Goal: Task Accomplishment & Management: Use online tool/utility

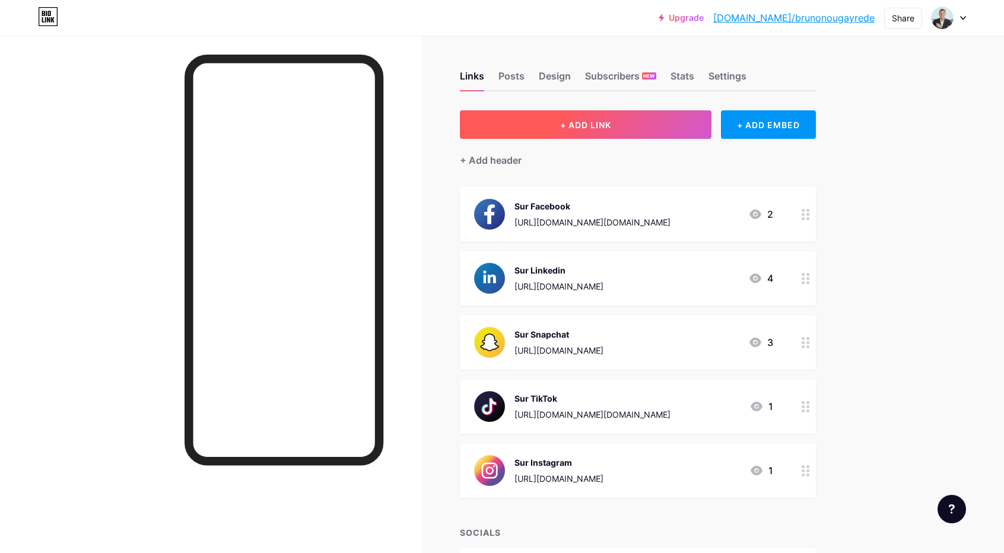
click at [639, 129] on button "+ ADD LINK" at bounding box center [586, 124] width 252 height 28
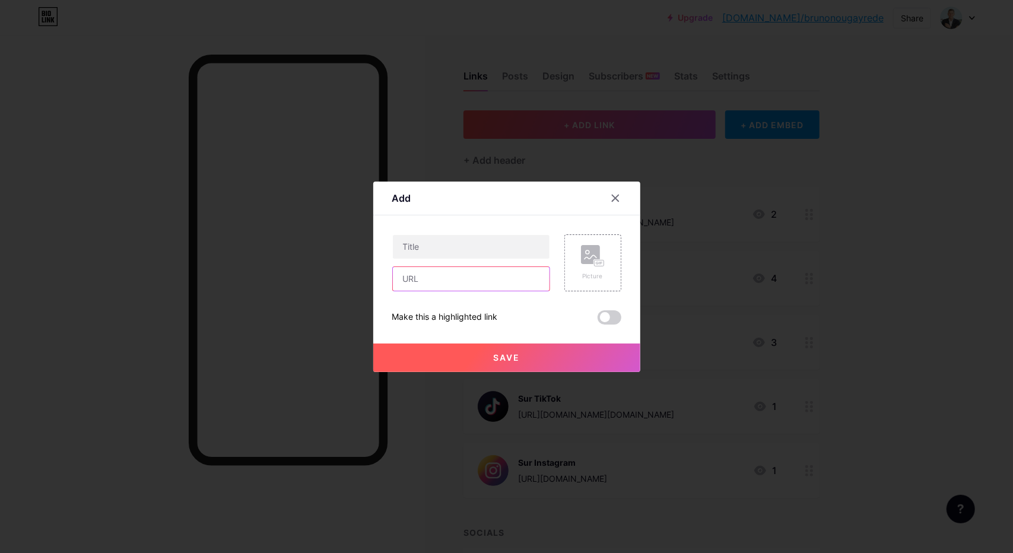
click at [461, 282] on input "text" at bounding box center [471, 279] width 157 height 24
paste input "[URL][DOMAIN_NAME]"
type input "[URL][DOMAIN_NAME]"
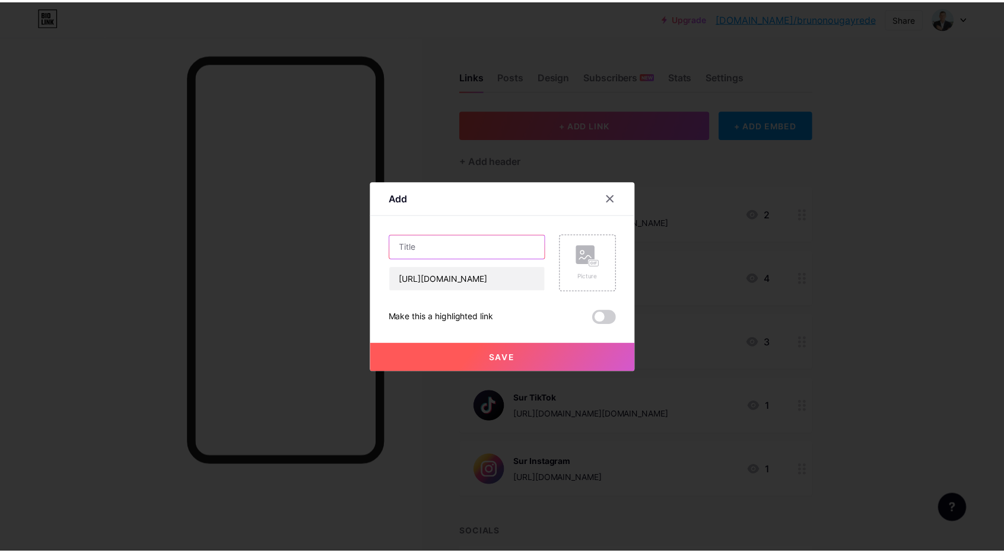
scroll to position [0, 0]
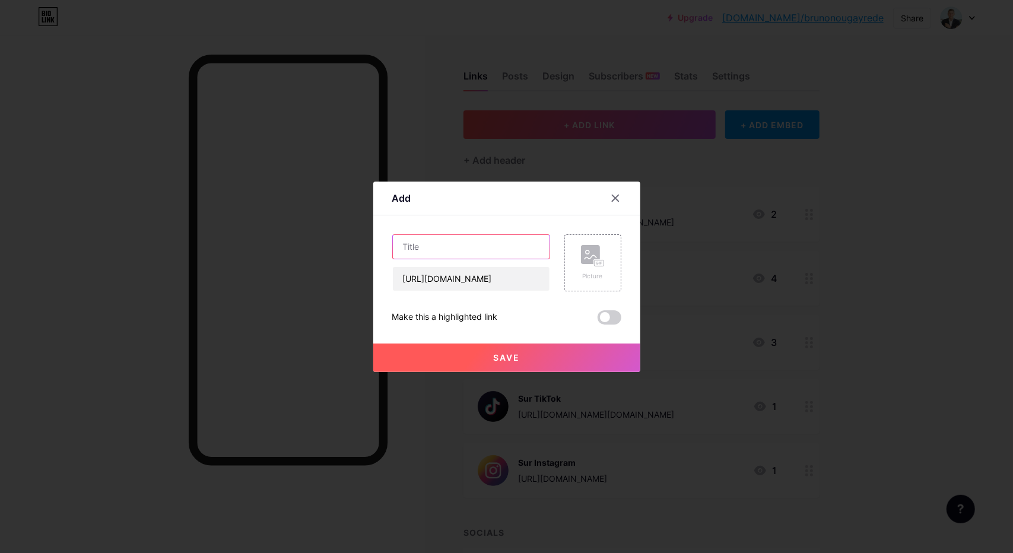
click at [472, 247] on input "text" at bounding box center [471, 247] width 157 height 24
type input "WhatsApp"
click at [582, 264] on icon at bounding box center [593, 256] width 24 height 22
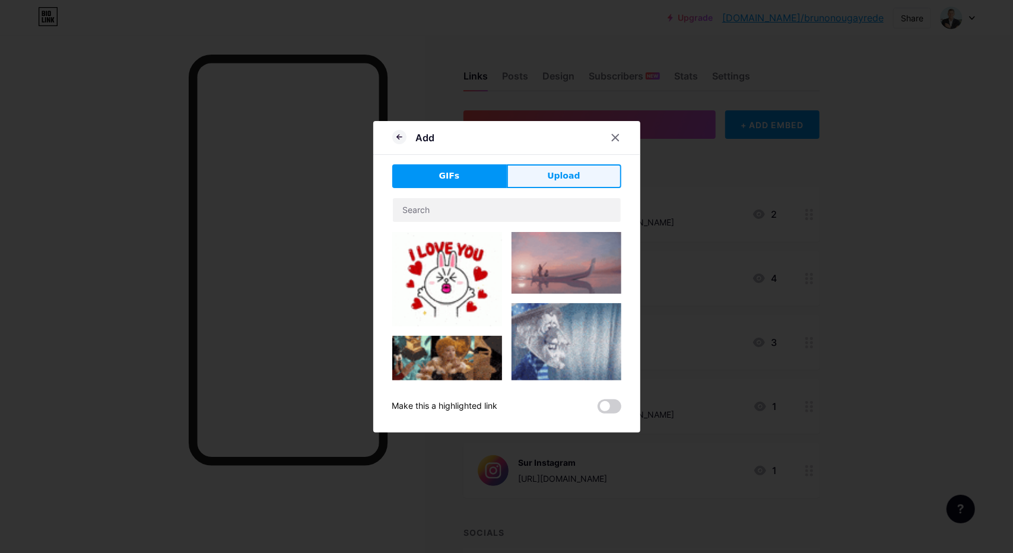
click at [526, 173] on button "Upload" at bounding box center [564, 176] width 115 height 24
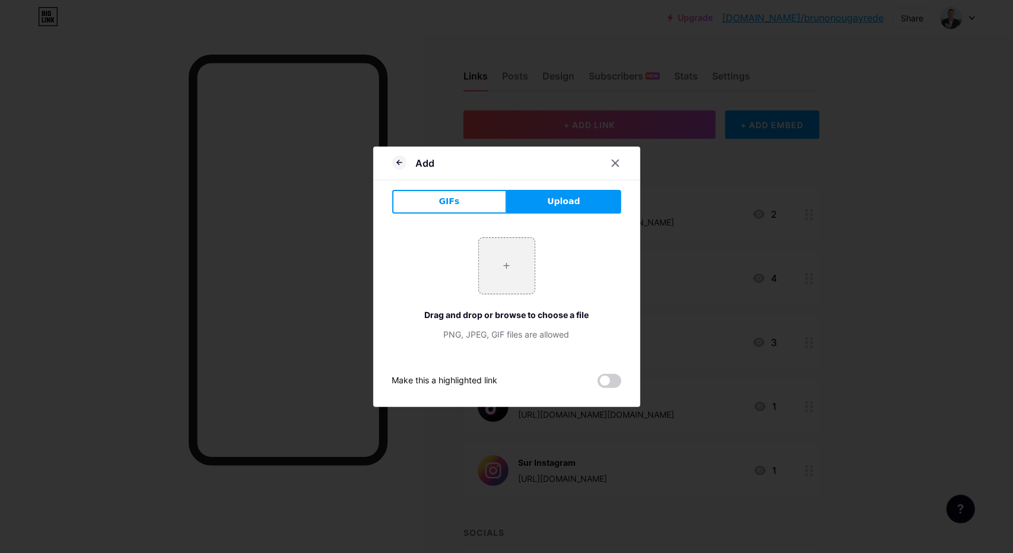
click at [547, 209] on button "Upload" at bounding box center [564, 202] width 115 height 24
click at [522, 269] on input "file" at bounding box center [507, 266] width 56 height 56
type input "C:\fakepath\WhatsApp.png"
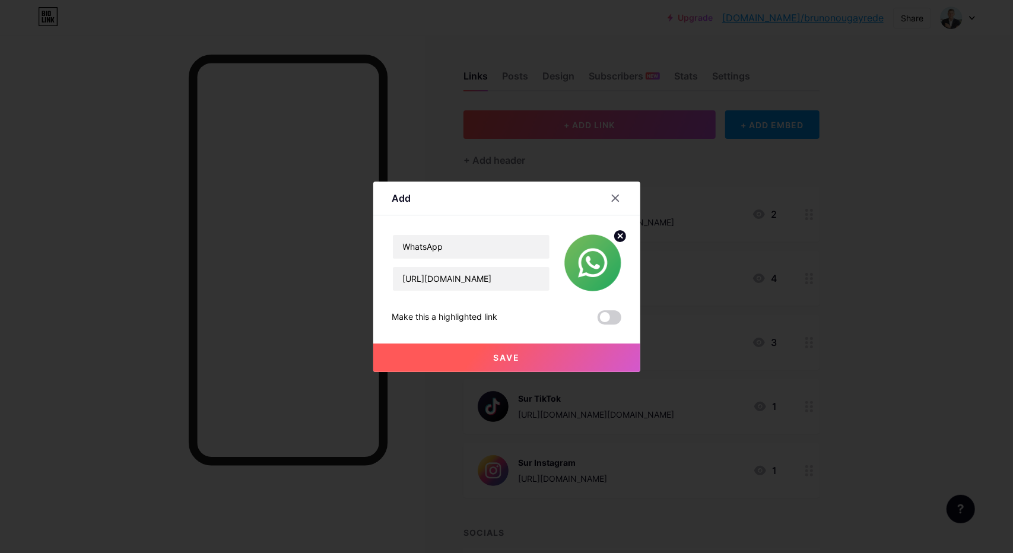
click at [525, 354] on button "Save" at bounding box center [506, 358] width 267 height 28
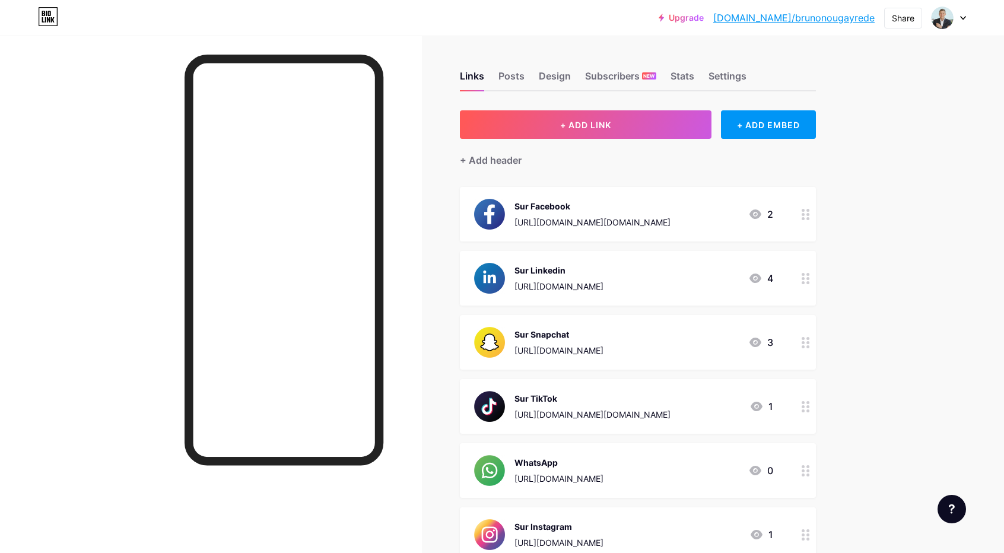
drag, startPoint x: 647, startPoint y: 519, endPoint x: 684, endPoint y: 523, distance: 36.4
click at [604, 523] on div "Sur Instagram [URL][DOMAIN_NAME]" at bounding box center [559, 534] width 89 height 31
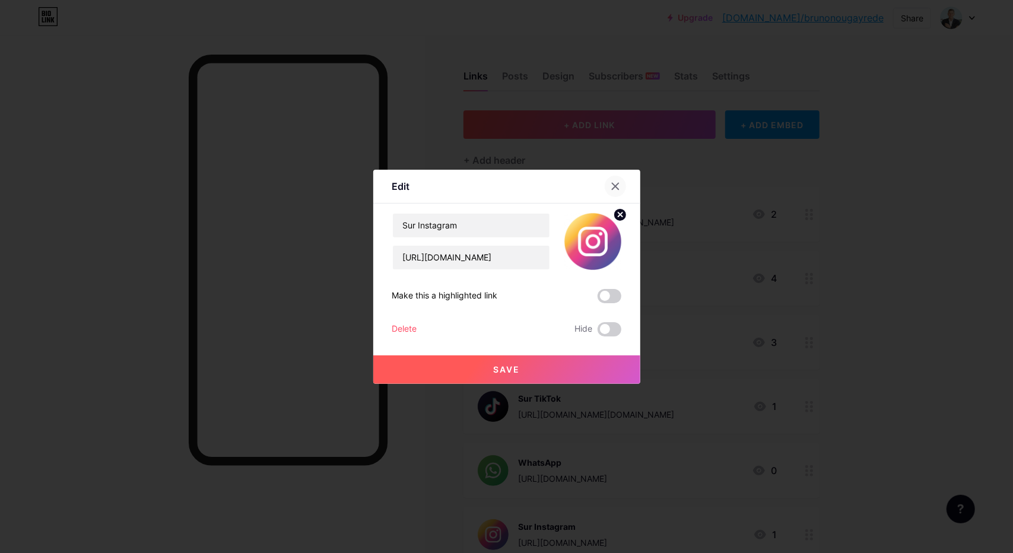
click at [605, 188] on div at bounding box center [615, 186] width 21 height 21
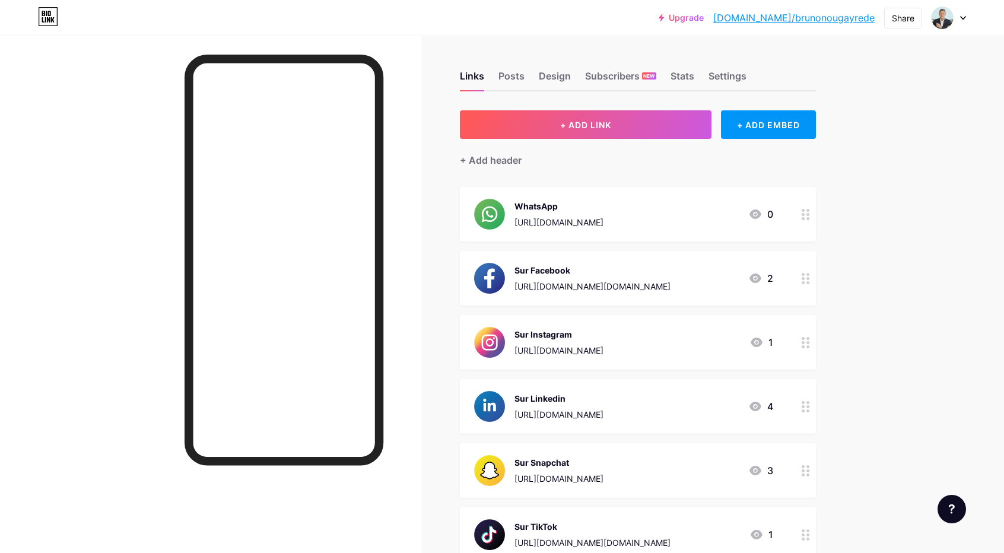
click at [870, 427] on div "Upgrade [DOMAIN_NAME]/[PERSON_NAME]... [DOMAIN_NAME]/brunonougayrede Share Swit…" at bounding box center [502, 350] width 1004 height 700
drag, startPoint x: 758, startPoint y: 20, endPoint x: 875, endPoint y: 17, distance: 116.9
click at [875, 17] on div "Upgrade [DOMAIN_NAME]/[PERSON_NAME]... [DOMAIN_NAME]/brunonougayrede" at bounding box center [767, 17] width 216 height 21
copy link "[DOMAIN_NAME]/brunonougayrede"
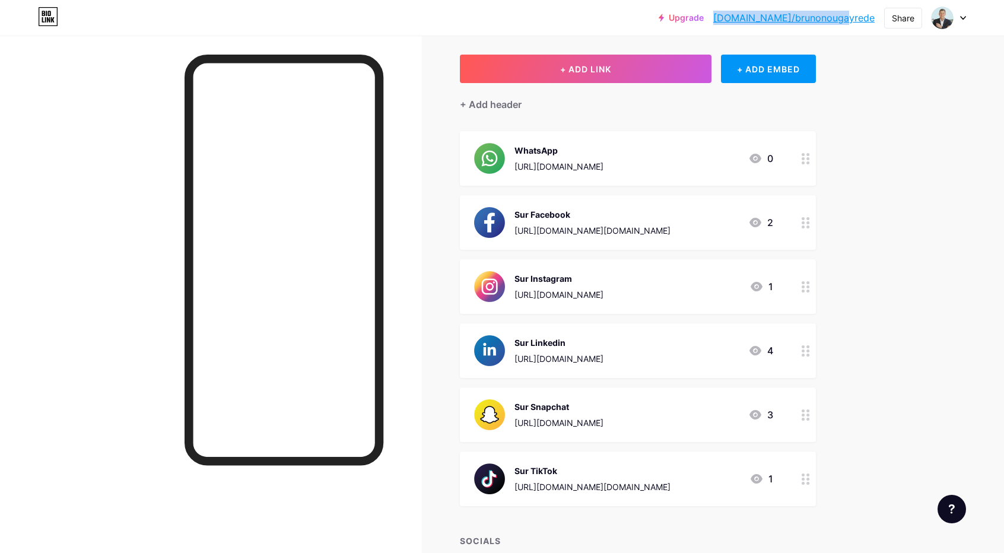
scroll to position [59, 0]
